Goal: Navigation & Orientation: Find specific page/section

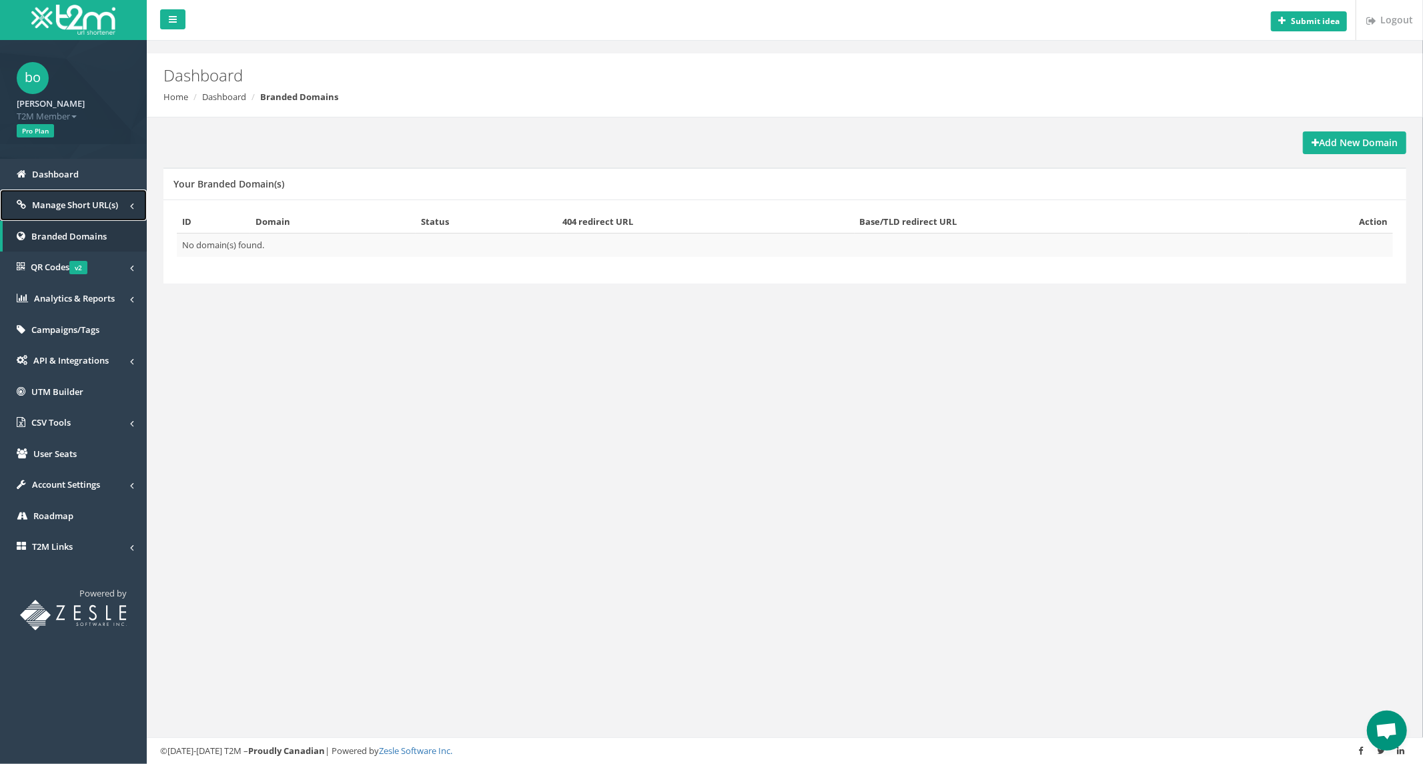
click at [121, 198] on link "Manage Short URL(s)" at bounding box center [73, 204] width 147 height 31
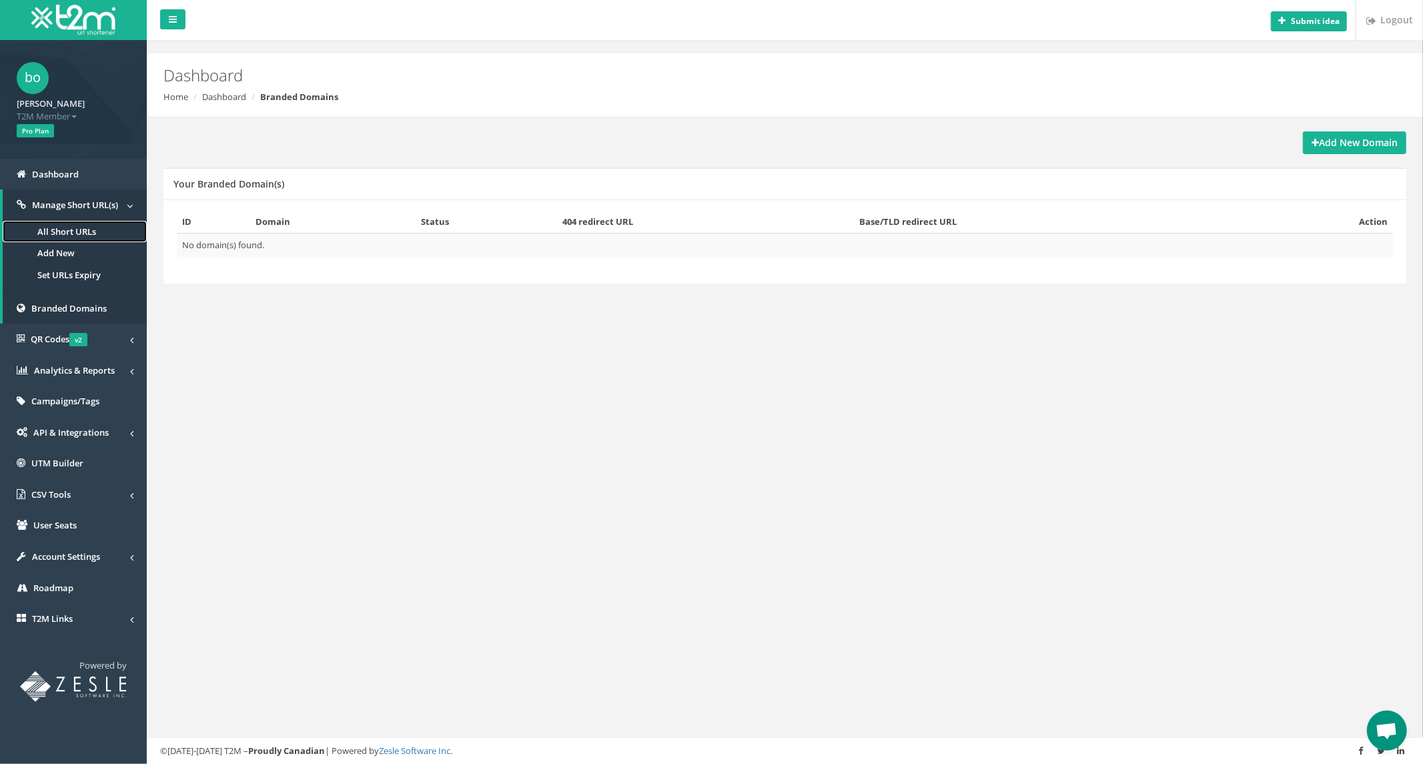
click at [77, 222] on link "All Short URLs" at bounding box center [75, 232] width 144 height 22
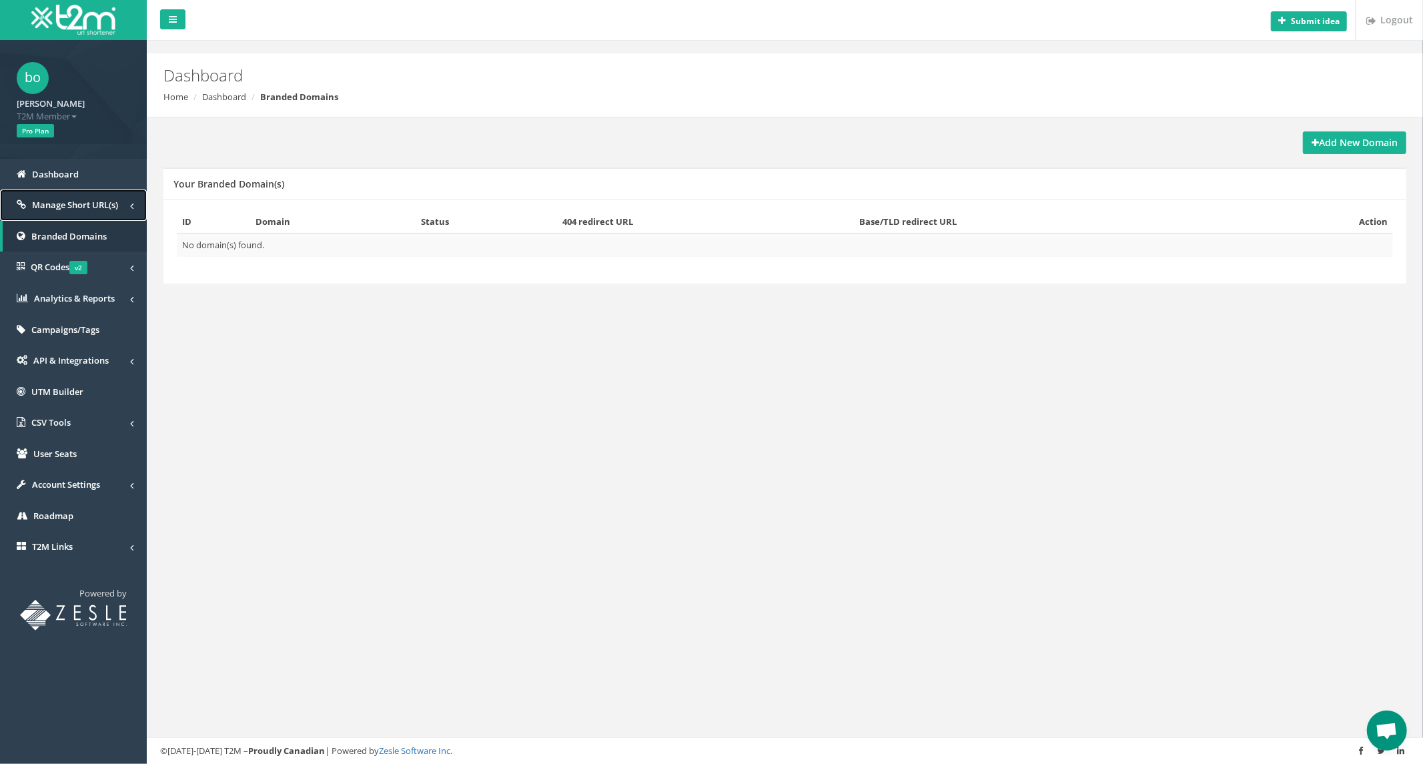
click at [43, 202] on span "Manage Short URL(s)" at bounding box center [75, 205] width 86 height 12
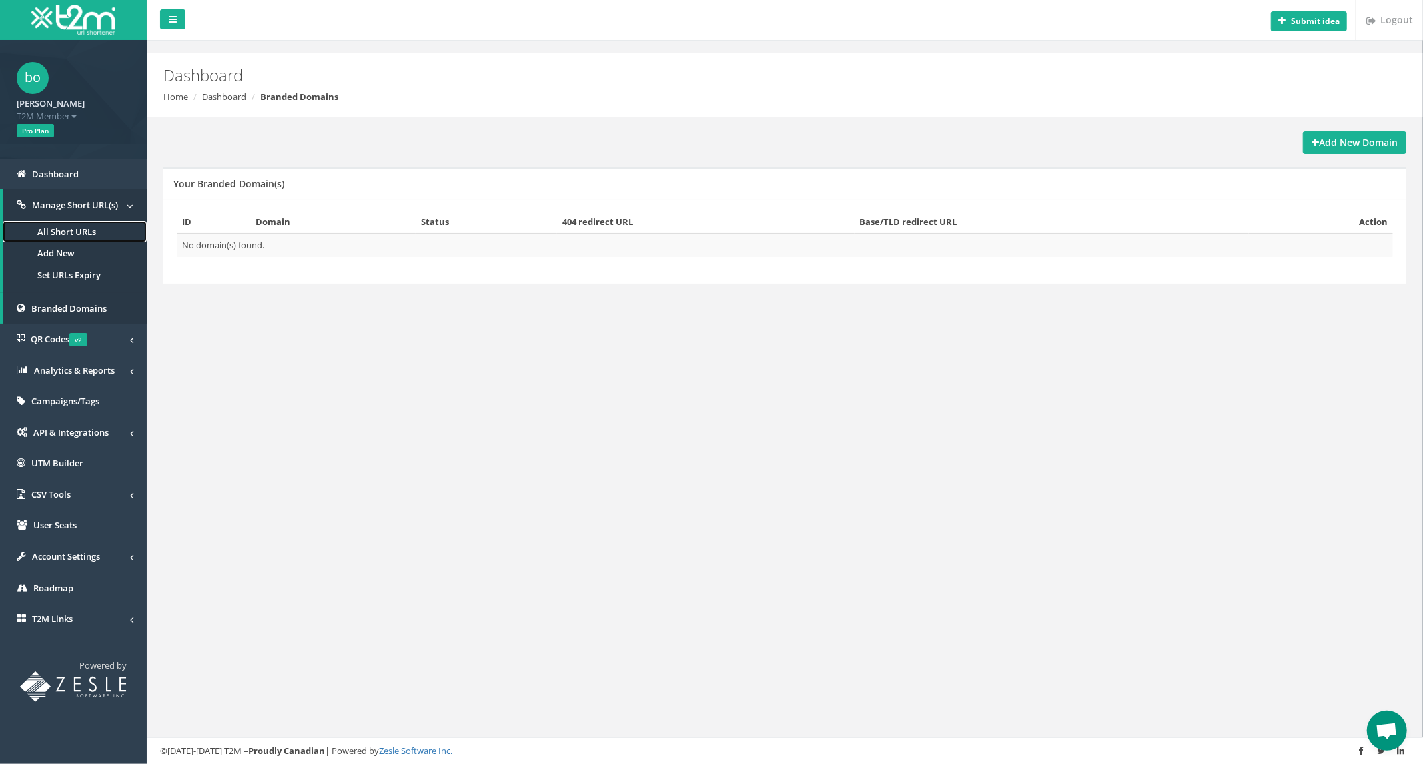
click at [45, 236] on link "All Short URLs" at bounding box center [75, 232] width 144 height 22
